Goal: Task Accomplishment & Management: Use online tool/utility

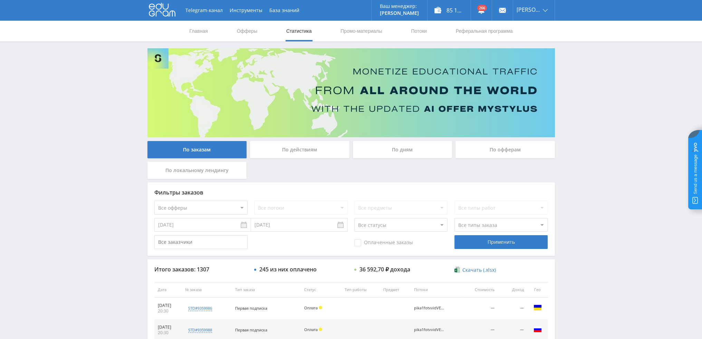
click at [386, 146] on div "По дням" at bounding box center [402, 149] width 99 height 17
click at [0, 0] on input "По дням" at bounding box center [0, 0] width 0 height 0
click at [421, 30] on link "Потоки" at bounding box center [418, 31] width 17 height 21
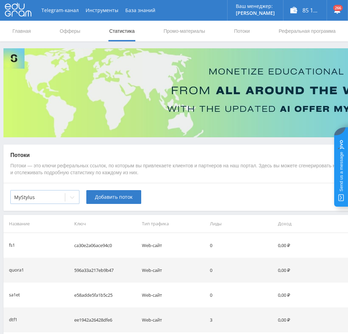
click at [62, 199] on div "MyStylus" at bounding box center [38, 198] width 54 height 10
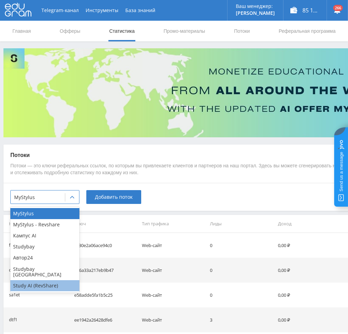
click at [41, 280] on div "Study AI (RevShare)" at bounding box center [44, 285] width 69 height 11
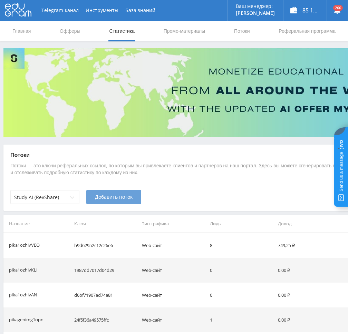
click at [114, 200] on span "Добавить поток" at bounding box center [114, 197] width 38 height 6
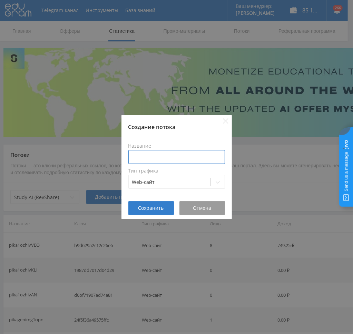
click at [157, 157] on input at bounding box center [176, 157] width 97 height 14
type input "pikagpt1"
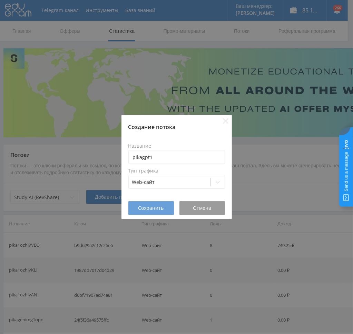
click at [152, 204] on button "Сохранить" at bounding box center [151, 208] width 46 height 14
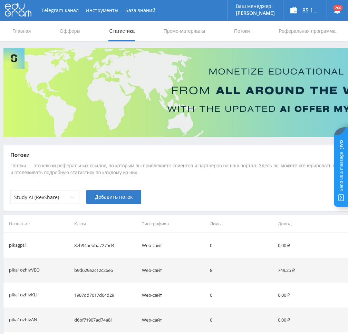
click at [105, 198] on span "Добавить поток" at bounding box center [114, 197] width 38 height 6
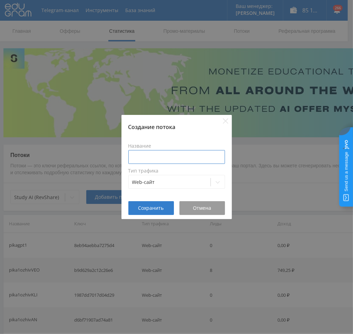
click at [141, 161] on input at bounding box center [176, 157] width 97 height 14
type input "pikaclop1"
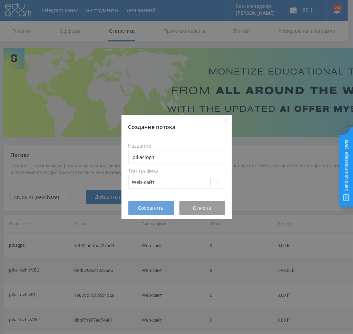
click at [152, 207] on span "Сохранить" at bounding box center [151, 208] width 26 height 6
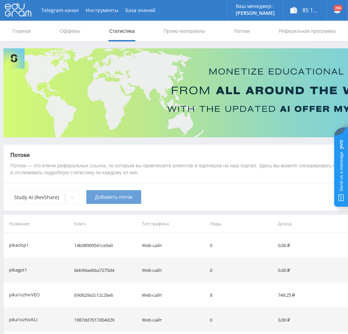
click at [109, 195] on span "Добавить поток" at bounding box center [114, 197] width 38 height 6
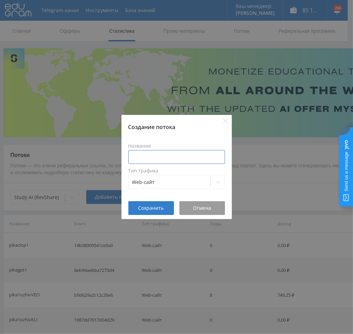
click at [173, 157] on input at bounding box center [176, 157] width 97 height 14
type input "pikagrok1"
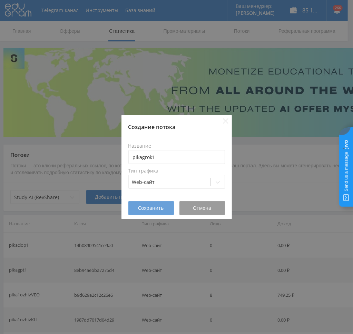
click at [153, 210] on span "Сохранить" at bounding box center [151, 208] width 26 height 6
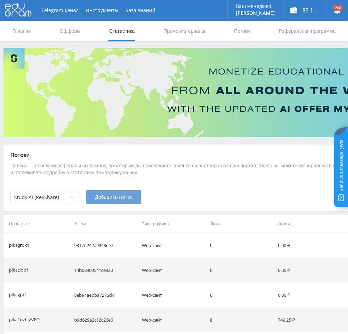
click at [106, 198] on span "Добавить поток" at bounding box center [114, 197] width 38 height 6
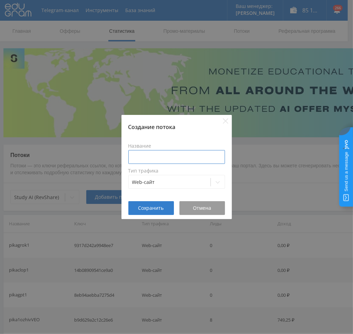
click at [157, 154] on input at bounding box center [176, 157] width 97 height 14
type input "pikaref1"
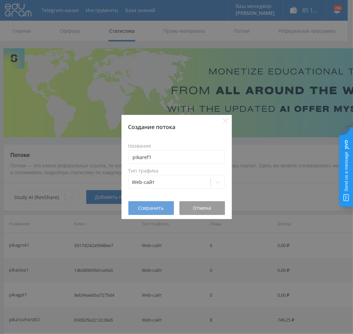
click at [155, 212] on button "Сохранить" at bounding box center [151, 208] width 46 height 14
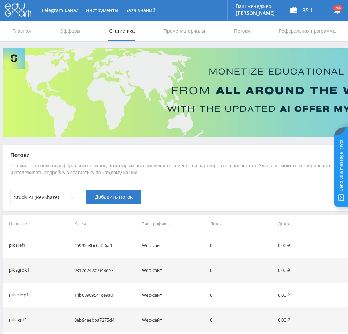
click at [108, 200] on span "Добавить поток" at bounding box center [114, 197] width 38 height 6
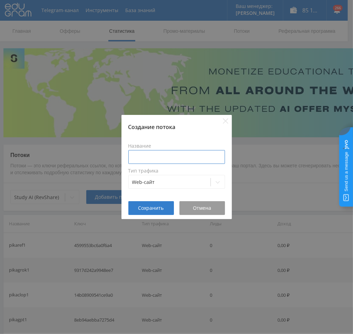
click at [153, 153] on input at bounding box center [176, 157] width 97 height 14
type input "pikaperp1"
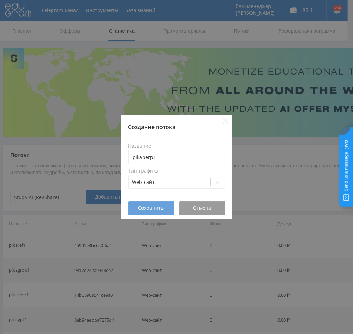
click at [157, 211] on span "Сохранить" at bounding box center [151, 208] width 26 height 6
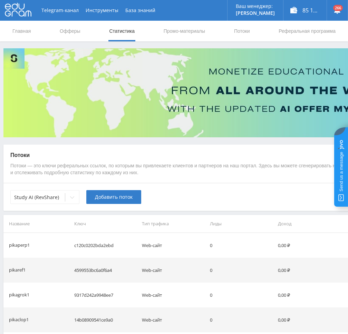
click at [108, 199] on span "Добавить поток" at bounding box center [114, 197] width 38 height 6
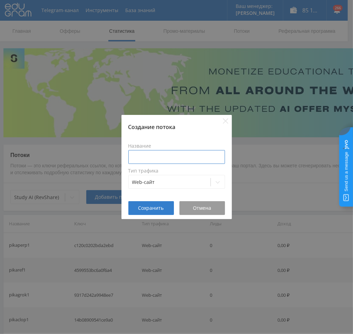
click at [156, 153] on input at bounding box center [176, 157] width 97 height 14
type input "pikaclauson1"
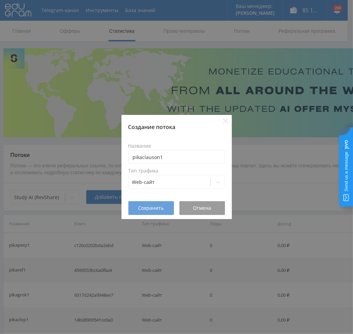
click at [148, 209] on span "Сохранить" at bounding box center [151, 208] width 26 height 6
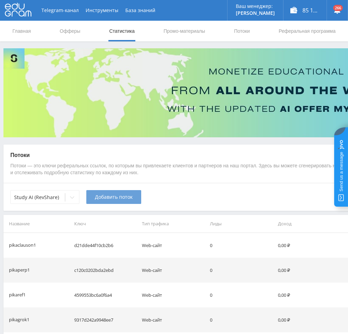
click at [103, 199] on span "Добавить поток" at bounding box center [114, 197] width 38 height 6
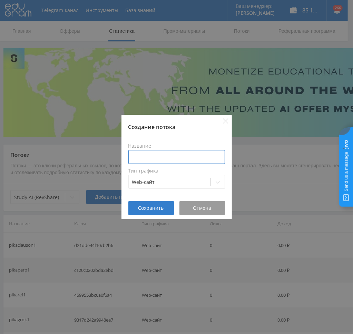
click at [156, 159] on input at bounding box center [176, 157] width 97 height 14
type input "pikagem1"
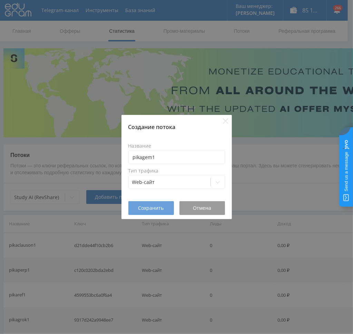
click at [145, 210] on span "Сохранить" at bounding box center [151, 208] width 26 height 6
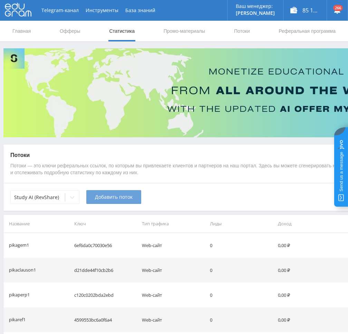
click at [113, 196] on span "Добавить поток" at bounding box center [114, 197] width 38 height 6
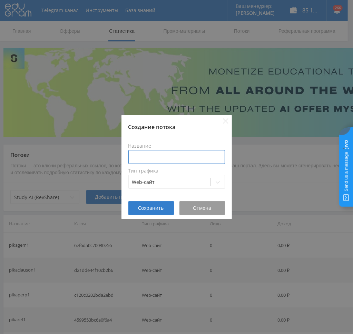
click at [147, 158] on input at bounding box center [176, 157] width 97 height 14
type input "pikatext1"
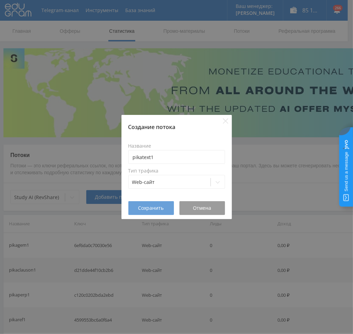
click at [151, 205] on span "Сохранить" at bounding box center [151, 208] width 26 height 6
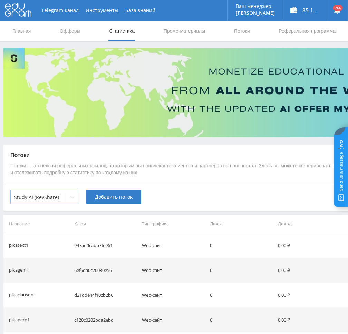
click at [68, 201] on div at bounding box center [72, 198] width 14 height 14
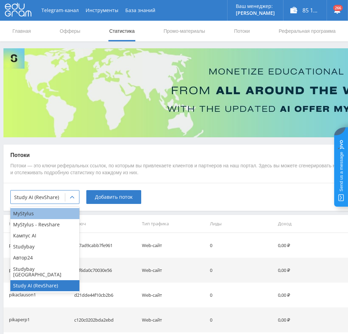
click at [56, 215] on div "MyStylus" at bounding box center [44, 213] width 69 height 11
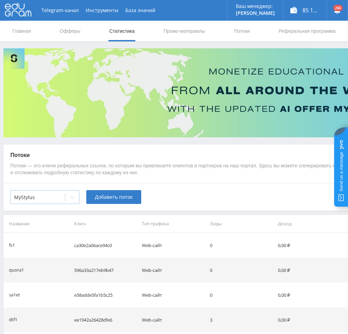
click at [74, 196] on icon at bounding box center [72, 198] width 6 height 6
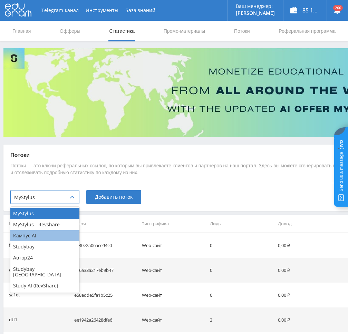
click at [46, 238] on div "Кампус AI" at bounding box center [44, 235] width 69 height 11
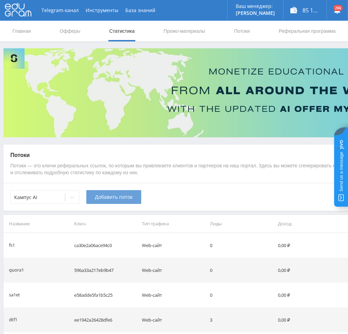
click at [113, 200] on span "Добавить поток" at bounding box center [114, 197] width 38 height 6
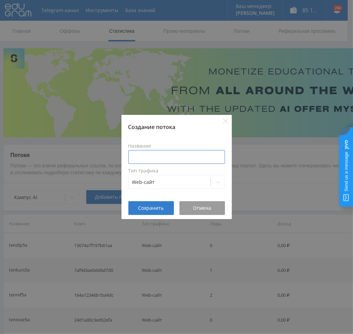
click at [178, 154] on input at bounding box center [176, 157] width 97 height 14
type input "pikatext1"
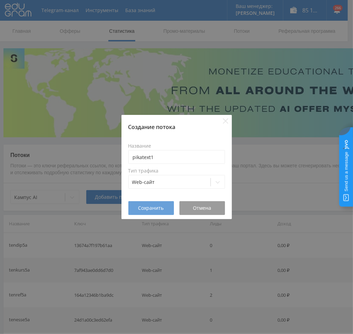
click at [158, 206] on span "Сохранить" at bounding box center [151, 208] width 26 height 6
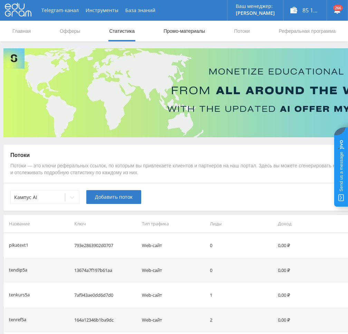
click at [187, 32] on link "Промо-материалы" at bounding box center [184, 31] width 43 height 21
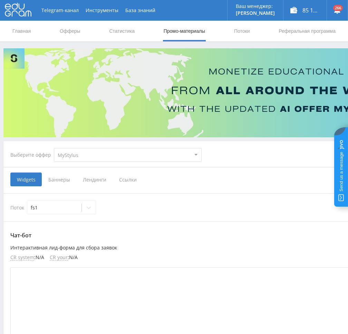
click at [126, 181] on span "Ссылки" at bounding box center [128, 180] width 31 height 14
click at [0, 0] on input "Ссылки" at bounding box center [0, 0] width 0 height 0
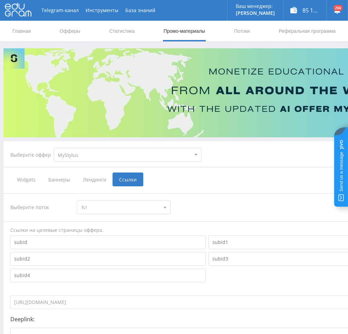
click at [95, 153] on select "MyStylus MyStylus - Revshare Кампус AI Studybay Автор24 Studybay Brazil Study A…" at bounding box center [128, 155] width 148 height 14
select select "340"
click at [54, 148] on select "MyStylus MyStylus - Revshare Кампус AI Studybay Автор24 Studybay Brazil Study A…" at bounding box center [128, 155] width 148 height 14
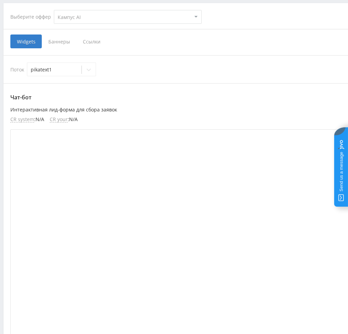
scroll to position [35, 0]
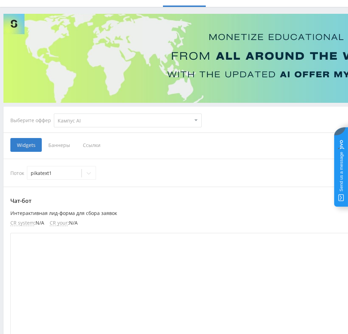
click at [87, 148] on span "Ссылки" at bounding box center [91, 145] width 31 height 14
click at [0, 0] on input "Ссылки" at bounding box center [0, 0] width 0 height 0
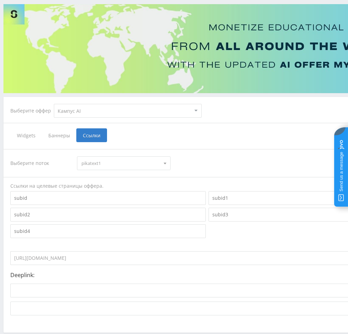
scroll to position [80, 0]
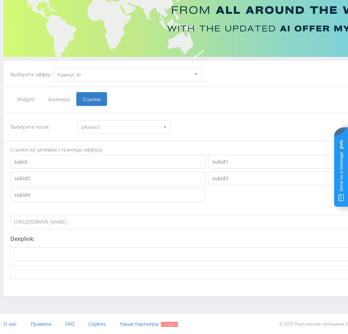
drag, startPoint x: 131, startPoint y: 223, endPoint x: 0, endPoint y: 219, distance: 131.2
click at [0, 219] on html at bounding box center [174, 87] width 348 height 334
click at [86, 75] on select "MyStylus MyStylus - Revshare Кампус AI Studybay Автор24 Studybay Brazil Study A…" at bounding box center [128, 75] width 148 height 14
select select "376"
click at [54, 68] on select "MyStylus MyStylus - Revshare Кампус AI Studybay Автор24 Studybay Brazil Study A…" at bounding box center [128, 75] width 148 height 14
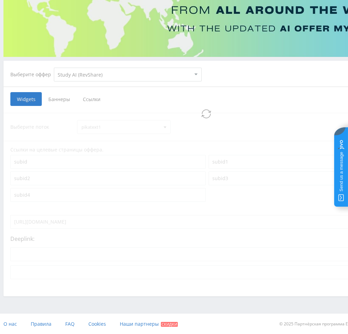
scroll to position [5, 0]
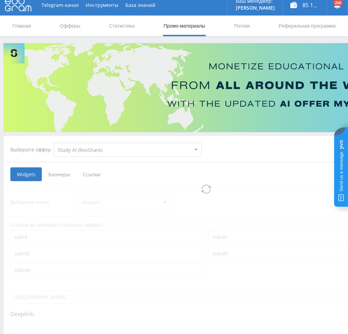
select select "376"
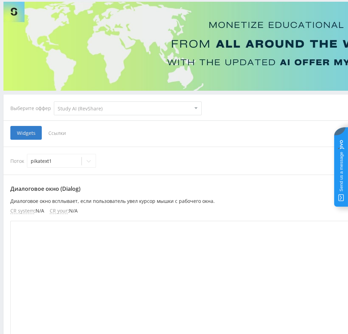
scroll to position [40, 0]
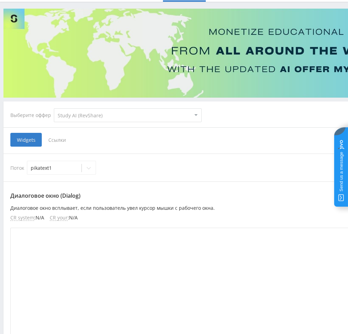
click at [57, 141] on span "Ссылки" at bounding box center [57, 140] width 31 height 14
click at [0, 0] on input "Ссылки" at bounding box center [0, 0] width 0 height 0
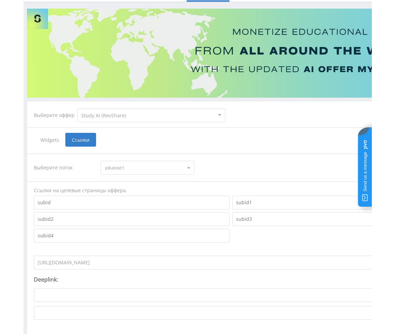
scroll to position [80, 0]
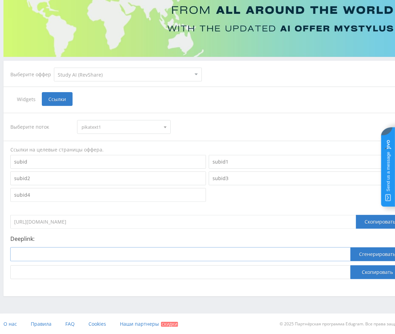
click at [292, 251] on input at bounding box center [180, 255] width 340 height 14
paste input "https://study24.ai/chat/text_generator"
type input "https://study24.ai/chat/text_generator"
click at [377, 254] on button "Сгенерировать" at bounding box center [377, 255] width 54 height 14
click at [371, 269] on button "Скопировать" at bounding box center [377, 272] width 54 height 14
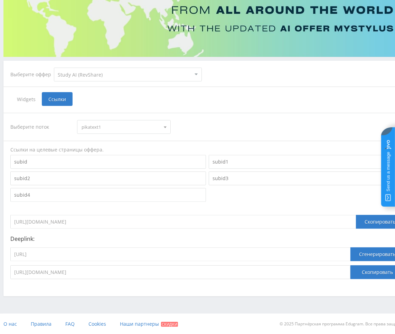
click at [99, 128] on span "pikatext1" at bounding box center [120, 126] width 78 height 13
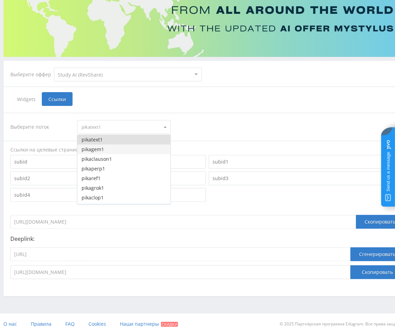
click at [103, 147] on button "pikagem1" at bounding box center [123, 150] width 93 height 10
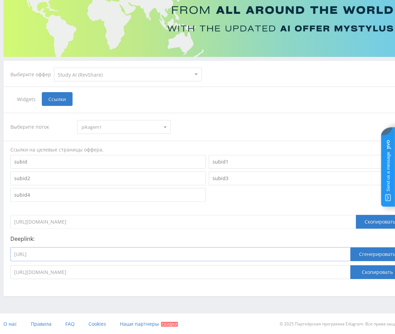
click at [195, 255] on input "https://study24.ai/chat/text_generator" at bounding box center [180, 255] width 340 height 14
paste input "gemini25_flash"
type input "https://study24.ai/chat/gemini25_flash"
click at [368, 255] on button "Сгенерировать" at bounding box center [377, 255] width 54 height 14
click at [369, 272] on button "Скопировать" at bounding box center [377, 272] width 54 height 14
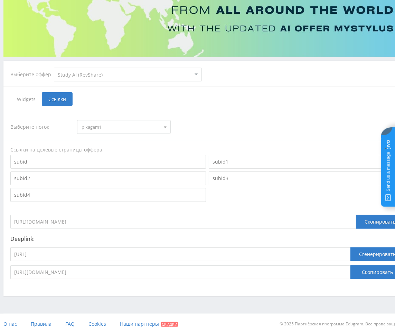
click at [135, 125] on span "pikagem1" at bounding box center [120, 126] width 78 height 13
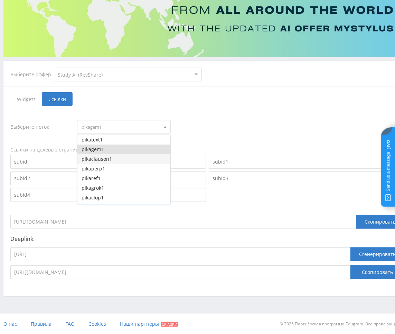
click at [113, 161] on button "pikaclauson1" at bounding box center [123, 159] width 93 height 10
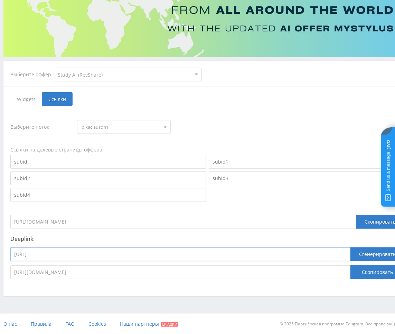
click at [121, 255] on input "https://study24.ai/chat/gemini25_flash" at bounding box center [180, 255] width 340 height 14
paste input "claude_4_sonnet"
type input "https://study24.ai/chat/claude_4_sonnet"
click at [375, 256] on button "Сгенерировать" at bounding box center [377, 255] width 54 height 14
click at [374, 269] on button "Скопировать" at bounding box center [377, 272] width 54 height 14
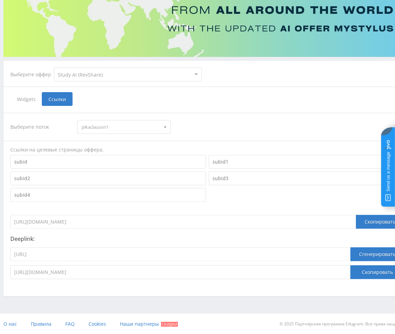
click at [111, 127] on span "pikaclauson1" at bounding box center [120, 126] width 78 height 13
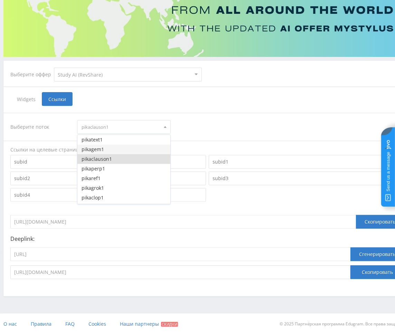
click at [110, 148] on button "pikagem1" at bounding box center [123, 150] width 93 height 10
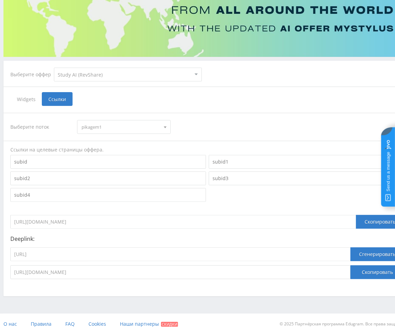
click at [118, 125] on span "pikagem1" at bounding box center [120, 126] width 78 height 13
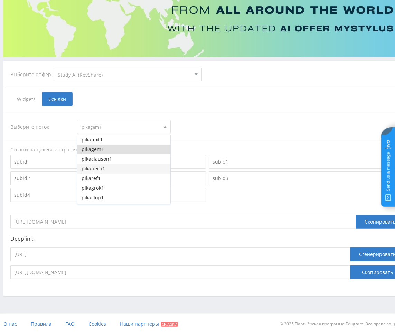
click at [110, 166] on button "pikaperp1" at bounding box center [123, 169] width 93 height 10
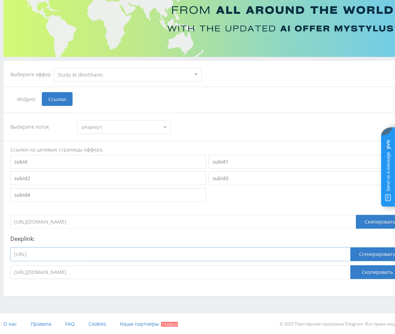
click at [105, 256] on input "https://study24.ai/chat/claude_4_sonnet" at bounding box center [180, 255] width 340 height 14
paste input "perplexity_plus_bo"
type input "https://study24.ai/chat/perplexity_plus_bot"
click at [390, 251] on button "Сгенерировать" at bounding box center [377, 255] width 54 height 14
click at [379, 268] on button "Скопировать" at bounding box center [377, 272] width 54 height 14
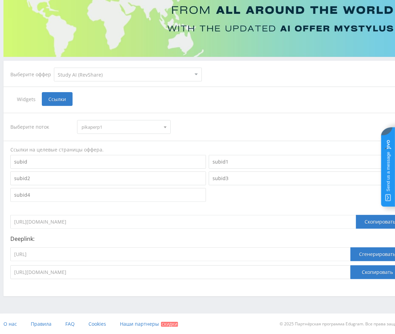
click at [115, 128] on span "pikaperp1" at bounding box center [120, 126] width 78 height 13
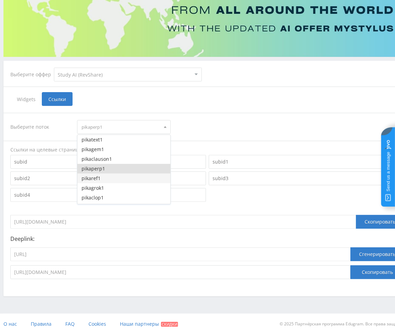
click at [107, 177] on button "pikaref1" at bounding box center [123, 179] width 93 height 10
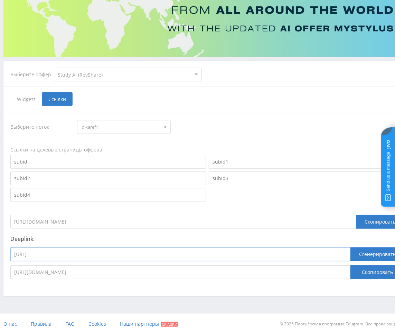
click at [141, 256] on input "https://study24.ai/chat/perplexity_plus_bot" at bounding box center [180, 255] width 340 height 14
paste input "referat"
type input "https://study24.ai/chat/referat_plus_bot"
click at [369, 256] on button "Сгенерировать" at bounding box center [377, 255] width 54 height 14
click at [370, 269] on button "Скопировать" at bounding box center [377, 272] width 54 height 14
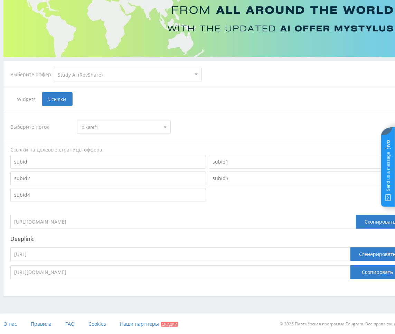
click at [135, 128] on span "pikaref1" at bounding box center [120, 126] width 78 height 13
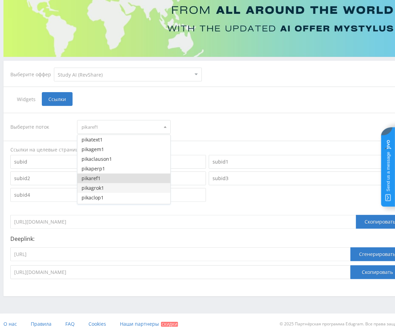
click at [110, 189] on button "pikagrok1" at bounding box center [123, 188] width 93 height 10
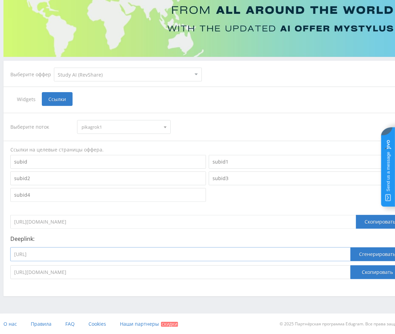
click at [166, 259] on input "https://study24.ai/chat/referat_plus_bot" at bounding box center [180, 255] width 340 height 14
paste input "grok4"
type input "https://study24.ai/chat/grok4"
click at [368, 252] on button "Сгенерировать" at bounding box center [377, 255] width 54 height 14
click at [370, 271] on button "Скопировать" at bounding box center [377, 272] width 54 height 14
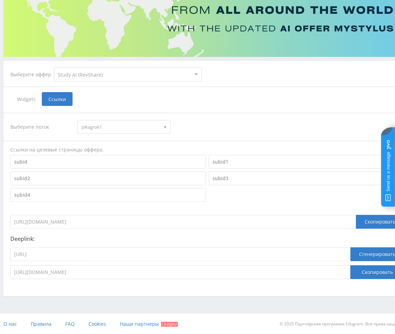
click at [119, 126] on span "pikagrok1" at bounding box center [120, 126] width 78 height 13
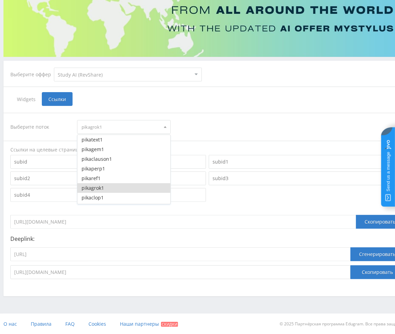
drag, startPoint x: 103, startPoint y: 196, endPoint x: 105, endPoint y: 200, distance: 4.2
click at [102, 196] on button "pikaclop1" at bounding box center [123, 198] width 93 height 10
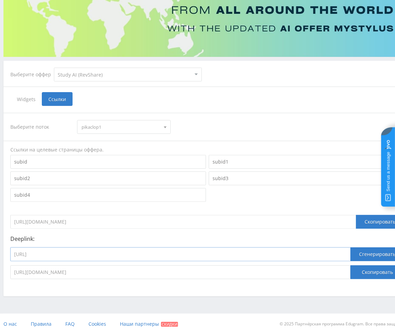
click at [138, 256] on input "https://study24.ai/chat/grok4" at bounding box center [180, 255] width 340 height 14
paste input "claude_opus41"
type input "https://study24.ai/chat/claude_opus41"
click at [362, 253] on button "Сгенерировать" at bounding box center [377, 255] width 54 height 14
click at [366, 270] on button "Скопировать" at bounding box center [377, 272] width 54 height 14
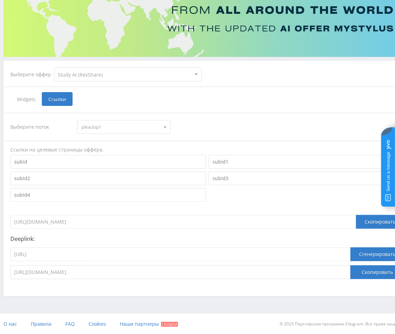
click at [129, 123] on span "pikaclop1" at bounding box center [120, 126] width 78 height 13
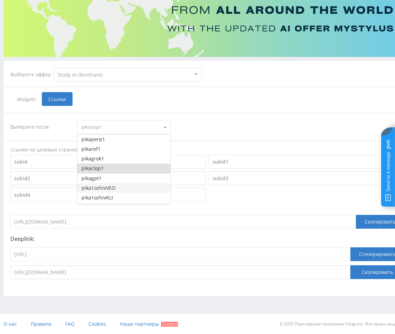
scroll to position [35, 0]
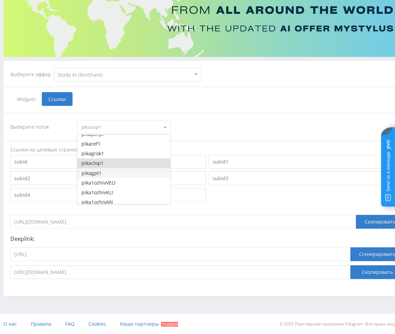
click at [101, 170] on button "pikagpt1" at bounding box center [123, 173] width 93 height 10
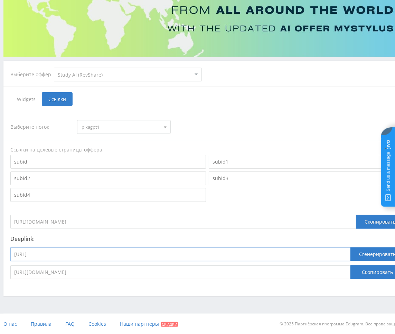
click at [145, 252] on input "https://study24.ai/chat/claude_opus41" at bounding box center [180, 255] width 340 height 14
paste input "hat_gpt5"
type input "https://study24.ai/chat/chat_gpt5"
click at [372, 255] on button "Сгенерировать" at bounding box center [377, 255] width 54 height 14
click at [378, 269] on button "Скопировать" at bounding box center [377, 272] width 54 height 14
